Goal: Find contact information: Find contact information

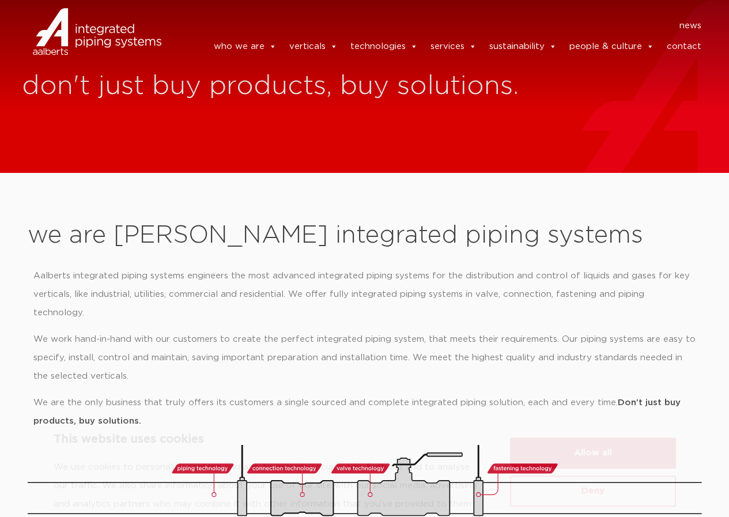
click at [609, 399] on button "Allow all" at bounding box center [593, 402] width 166 height 31
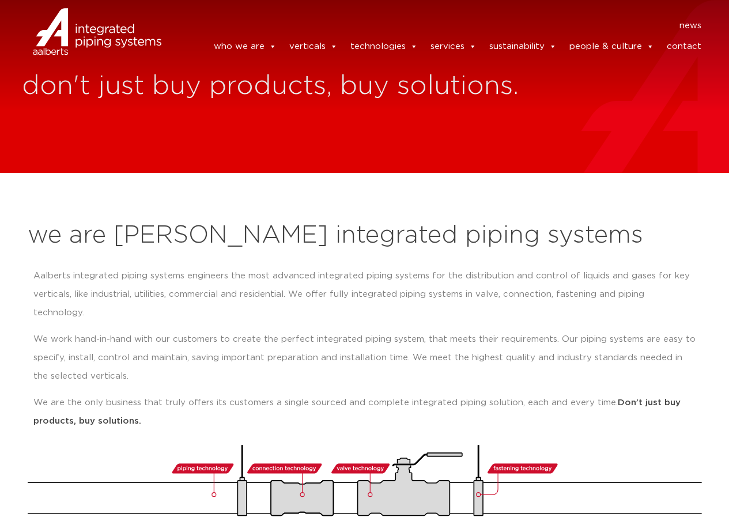
click at [687, 44] on link "contact" at bounding box center [684, 46] width 35 height 23
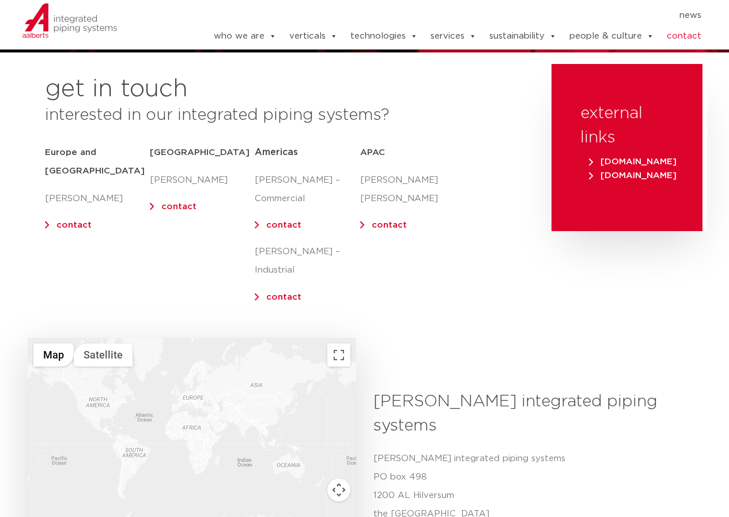
scroll to position [104, 0]
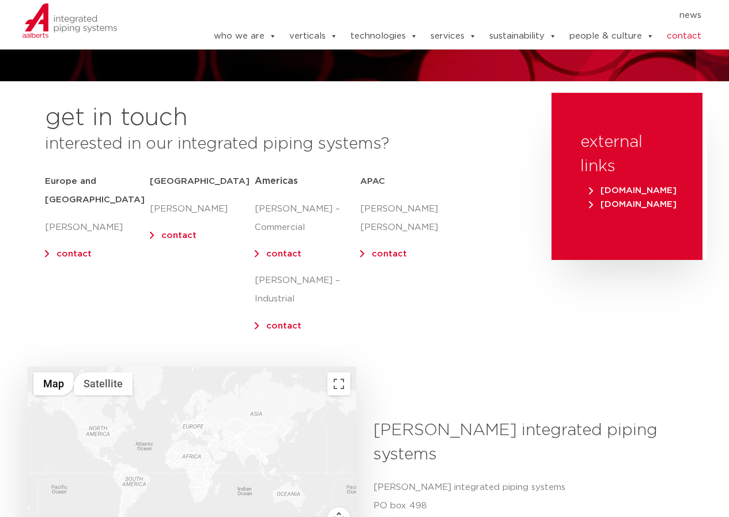
click at [66, 249] on link "contact" at bounding box center [73, 253] width 35 height 9
click at [70, 249] on link "contact" at bounding box center [73, 253] width 35 height 9
drag, startPoint x: 59, startPoint y: 235, endPoint x: 204, endPoint y: 327, distance: 171.8
click at [204, 327] on div "get in touch interested in our integrated piping systems? Europe and UK Olaf Ja…" at bounding box center [284, 230] width 524 height 274
click at [372, 249] on link "contact" at bounding box center [389, 253] width 35 height 9
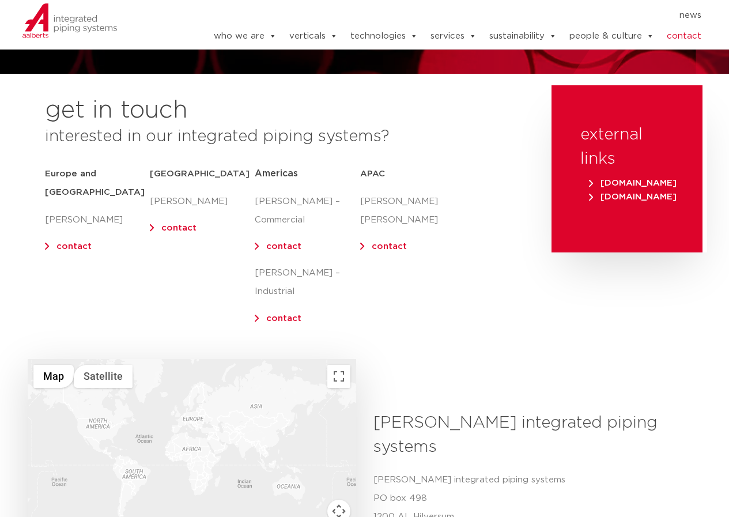
scroll to position [115, 0]
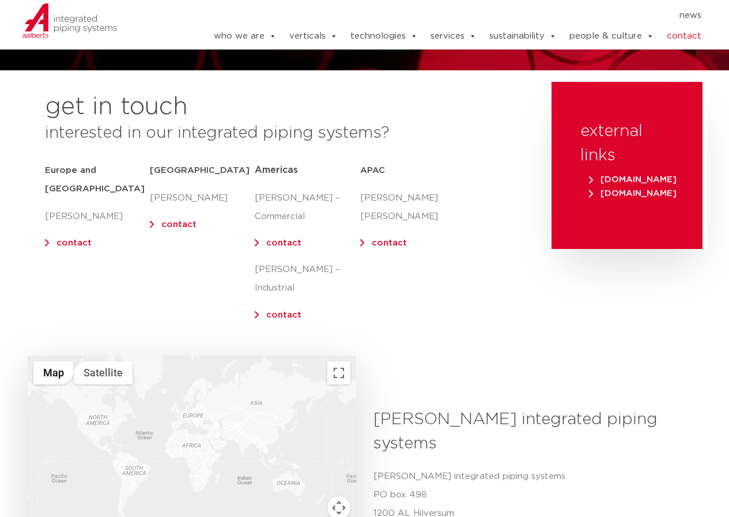
click at [59, 239] on link "contact" at bounding box center [73, 243] width 35 height 9
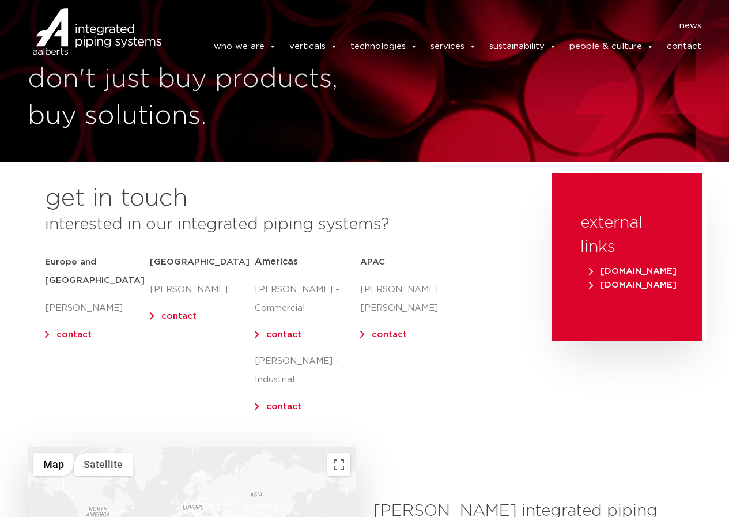
scroll to position [0, 0]
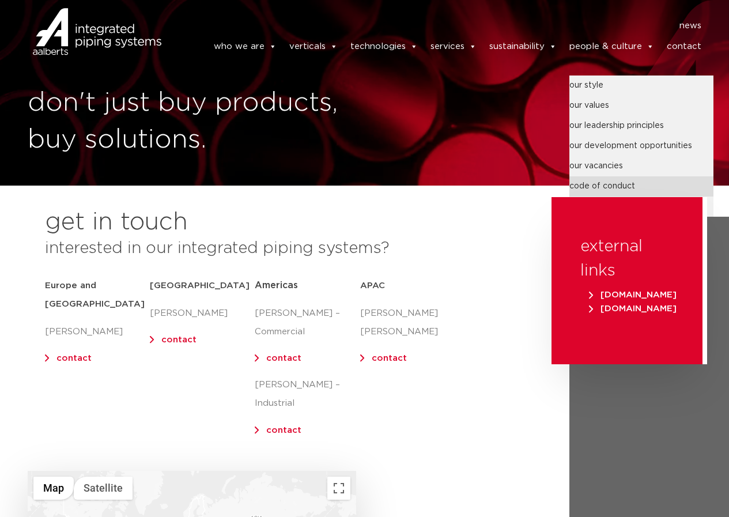
click at [645, 185] on link "code of conduct" at bounding box center [641, 186] width 144 height 20
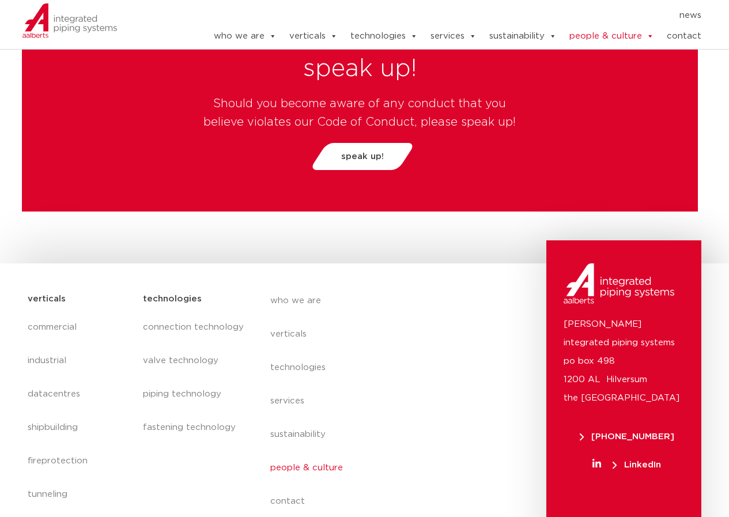
scroll to position [4096, 0]
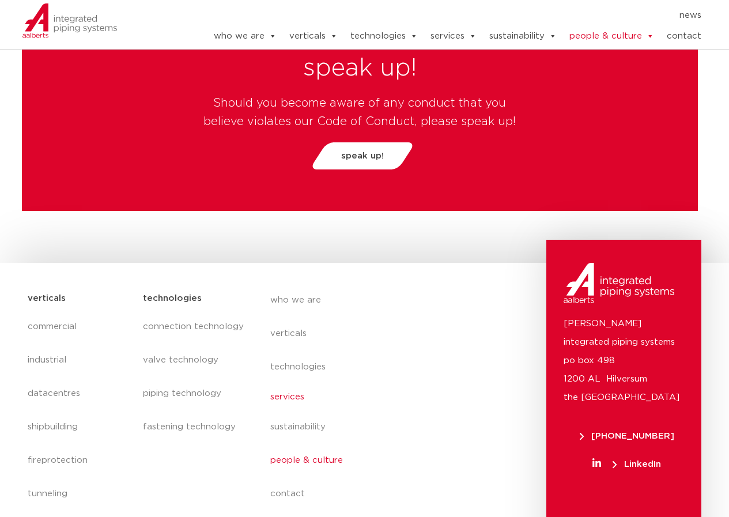
click at [292, 384] on link "services" at bounding box center [375, 397] width 211 height 27
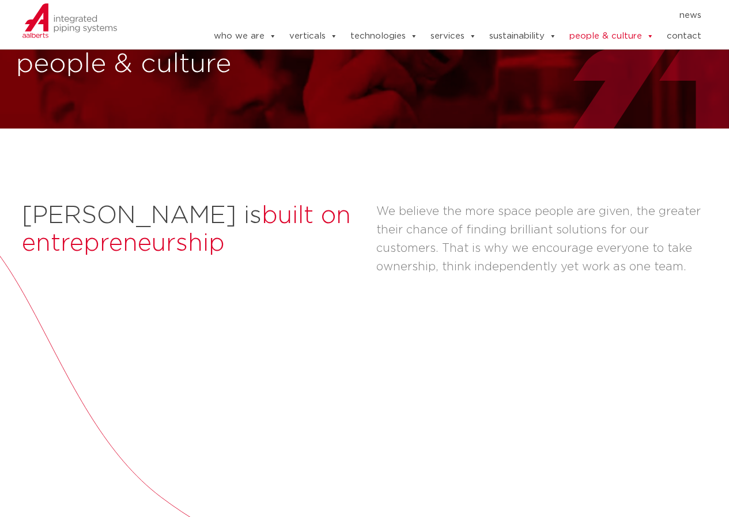
scroll to position [0, 0]
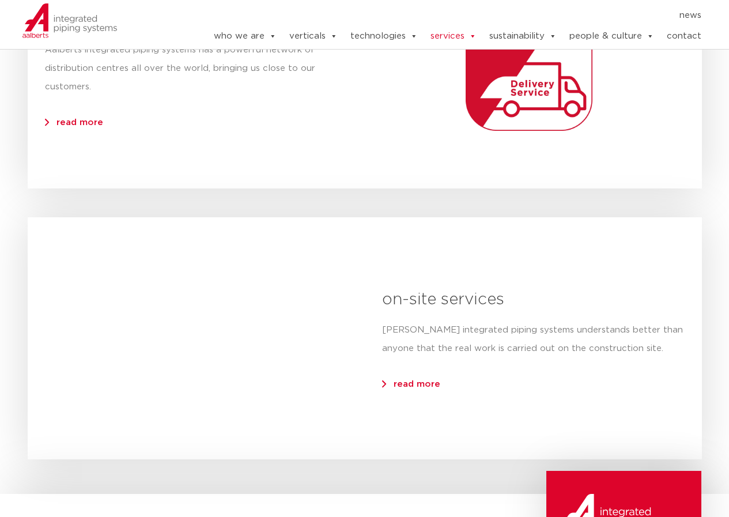
scroll to position [1325, 0]
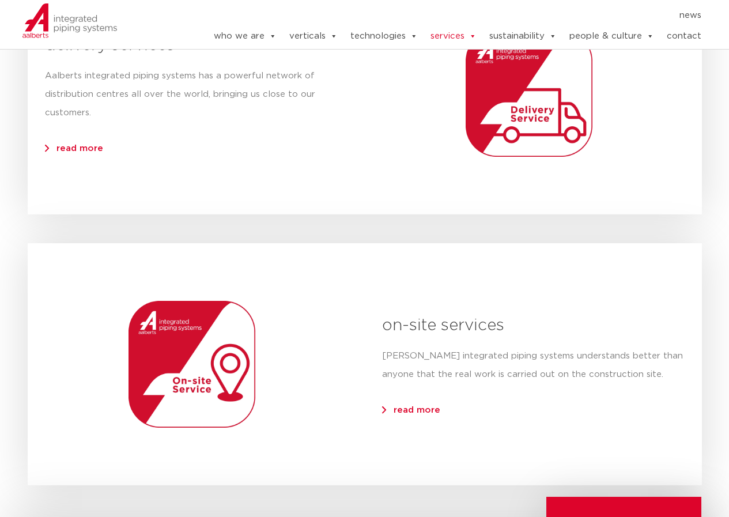
click at [395, 410] on span "read more" at bounding box center [417, 410] width 47 height 9
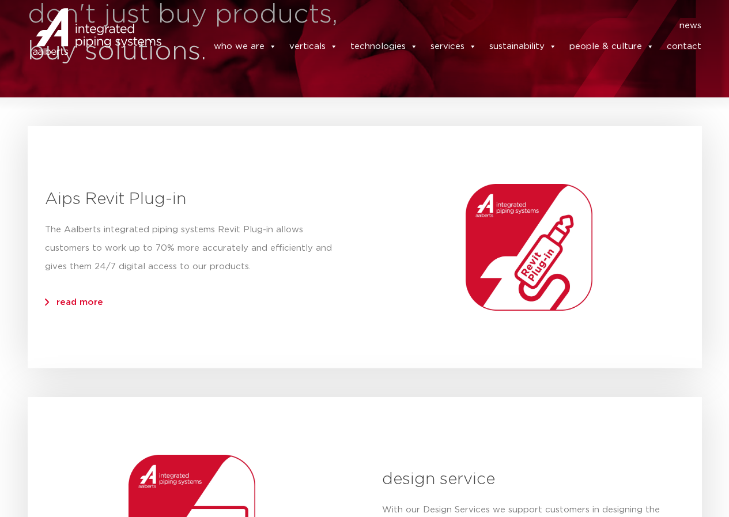
scroll to position [0, 0]
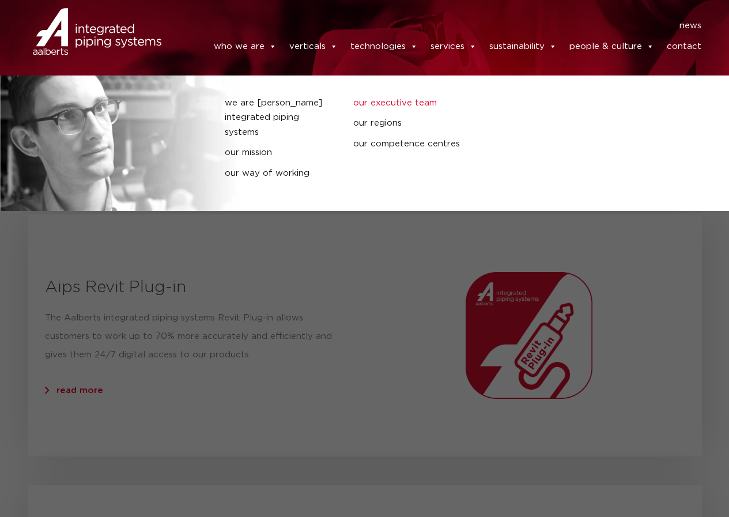
click at [429, 101] on link "our executive team" at bounding box center [408, 103] width 111 height 15
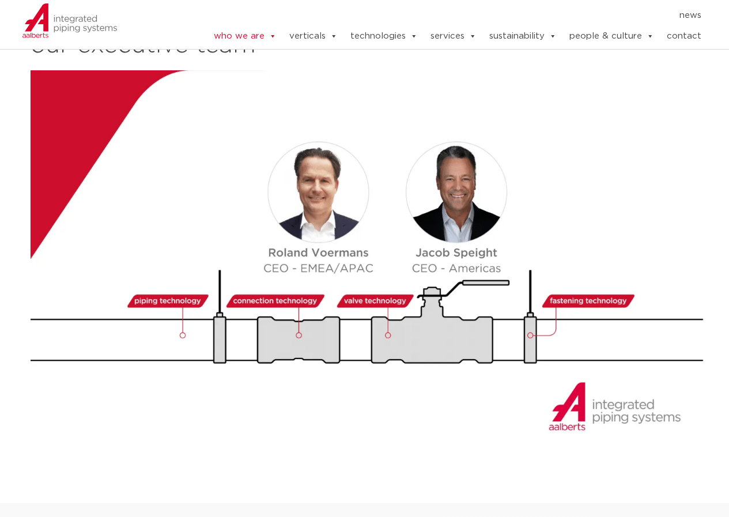
scroll to position [1286, 0]
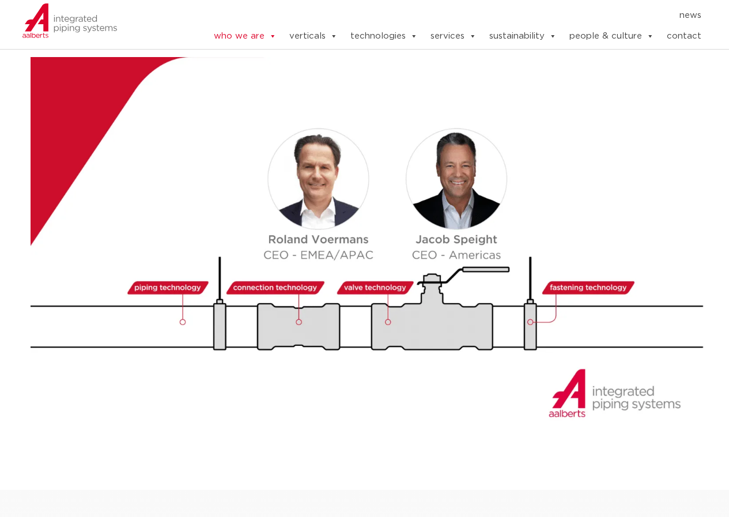
click at [162, 268] on img at bounding box center [369, 247] width 677 height 381
click at [274, 268] on img at bounding box center [369, 247] width 677 height 381
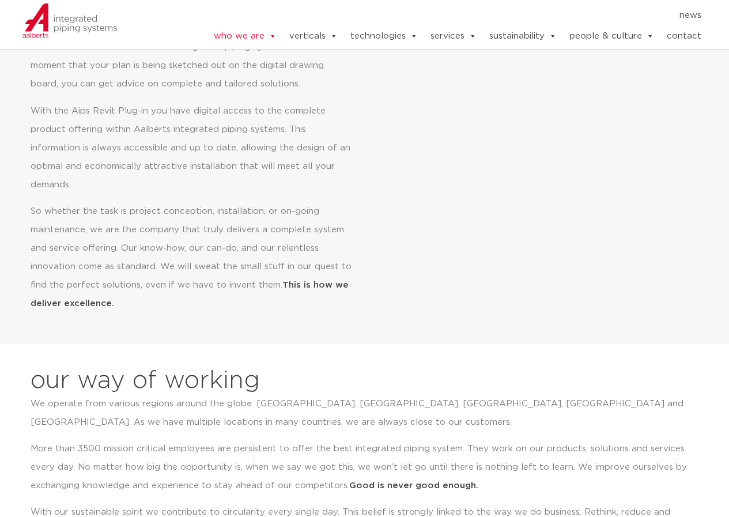
scroll to position [576, 0]
